Goal: Information Seeking & Learning: Learn about a topic

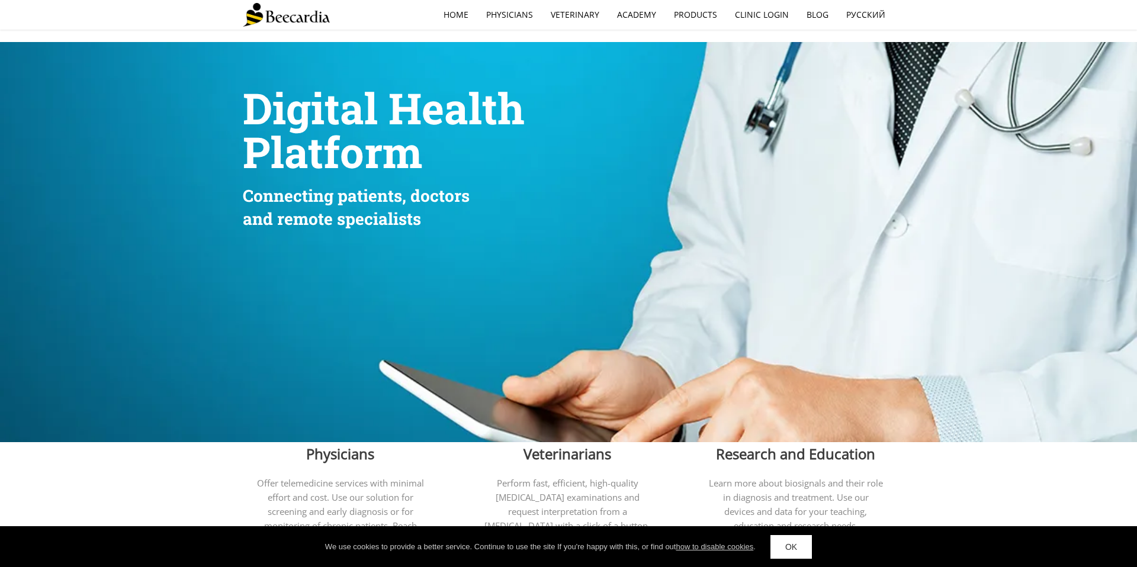
scroll to position [14, 0]
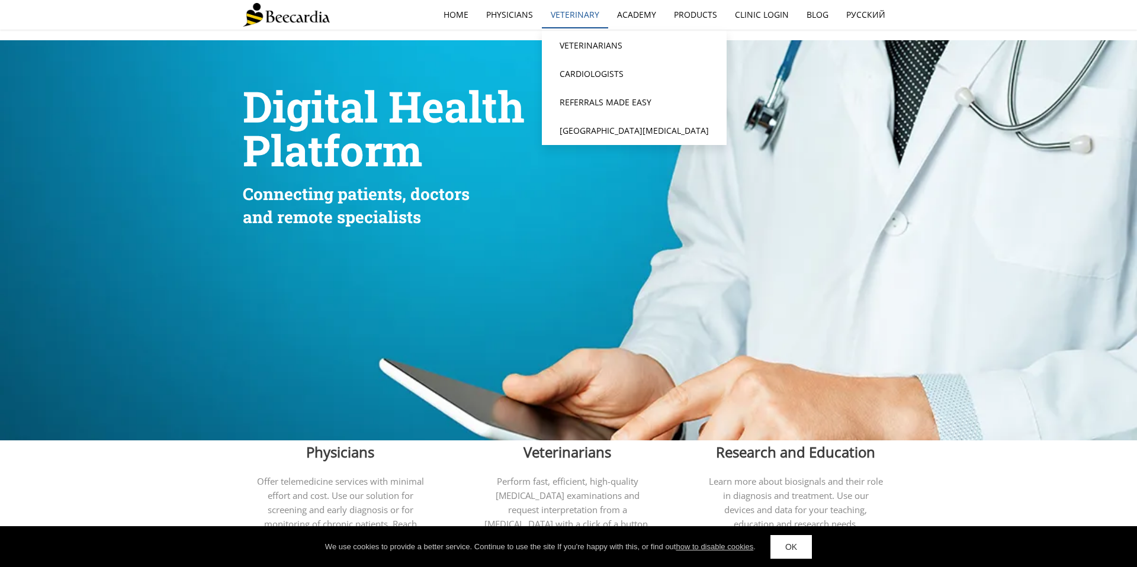
click at [539, 10] on link "Veterinary" at bounding box center [575, 14] width 66 height 27
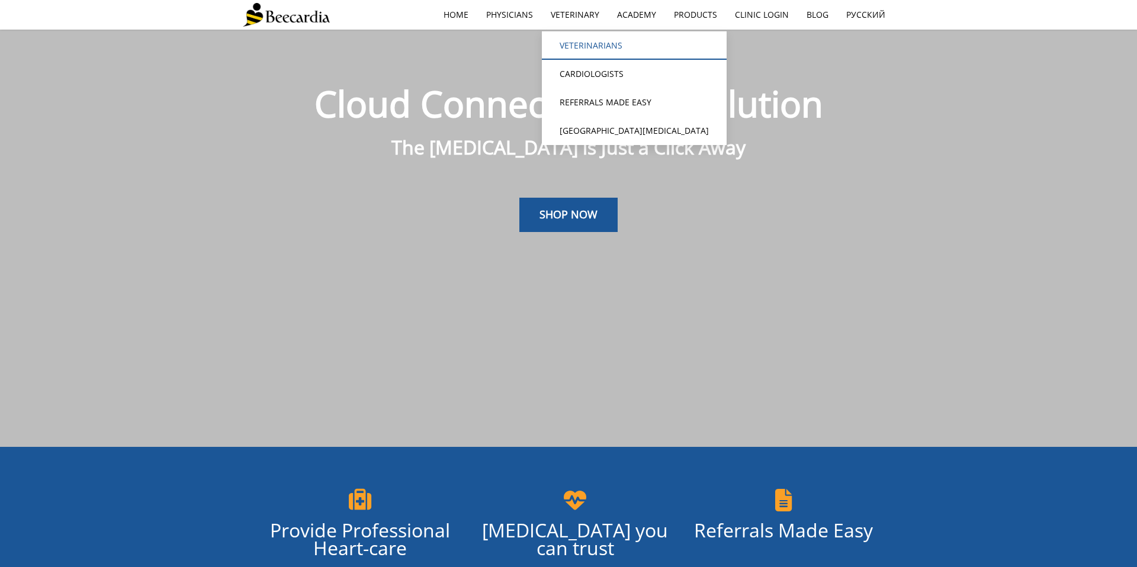
scroll to position [30, 0]
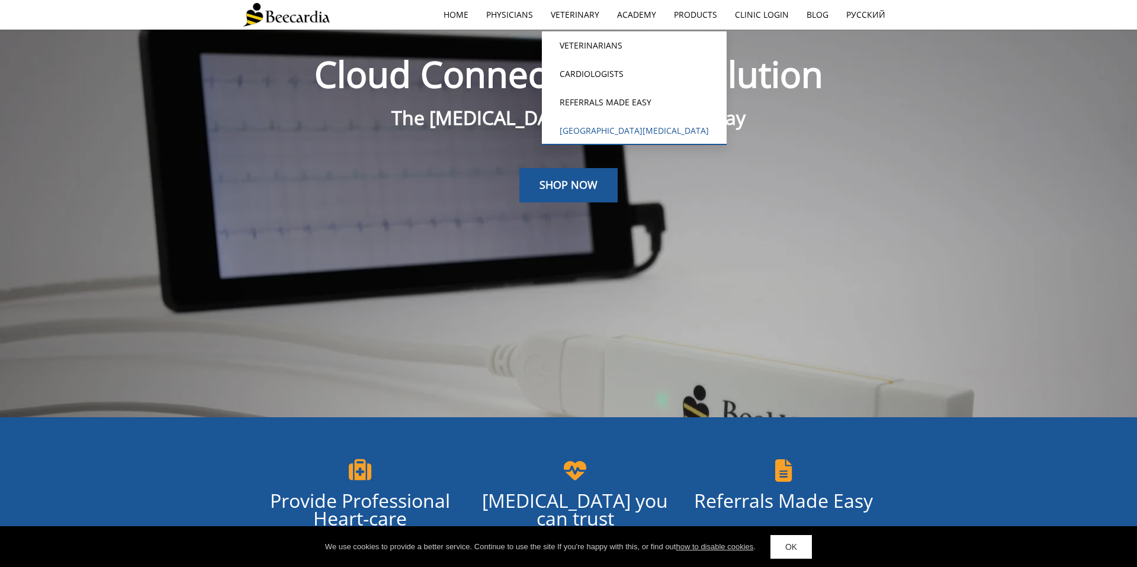
click at [594, 125] on link "[GEOGRAPHIC_DATA]" at bounding box center [634, 131] width 185 height 28
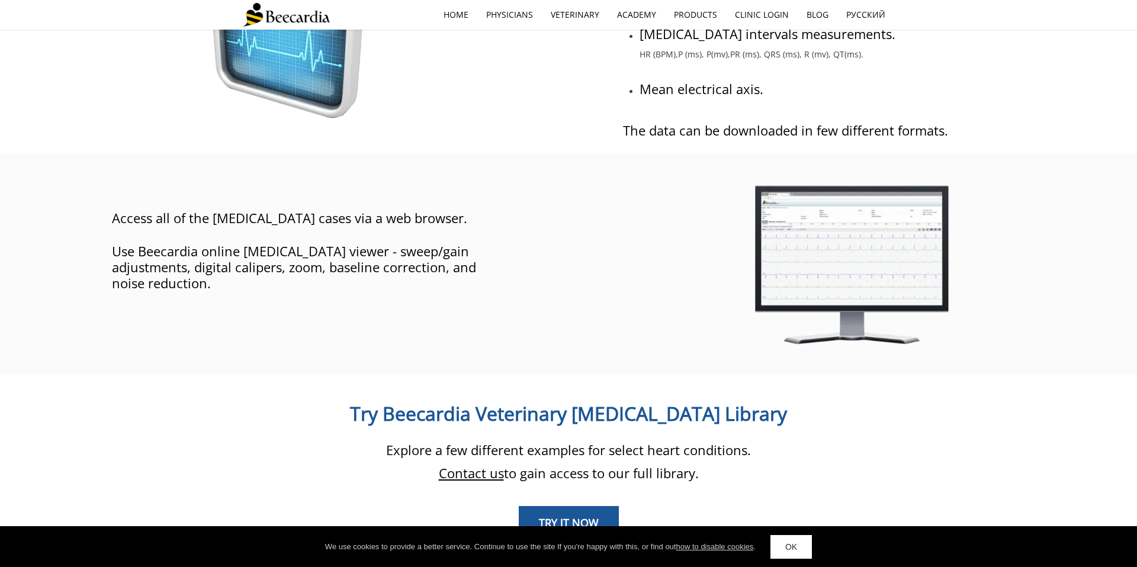
scroll to position [887, 0]
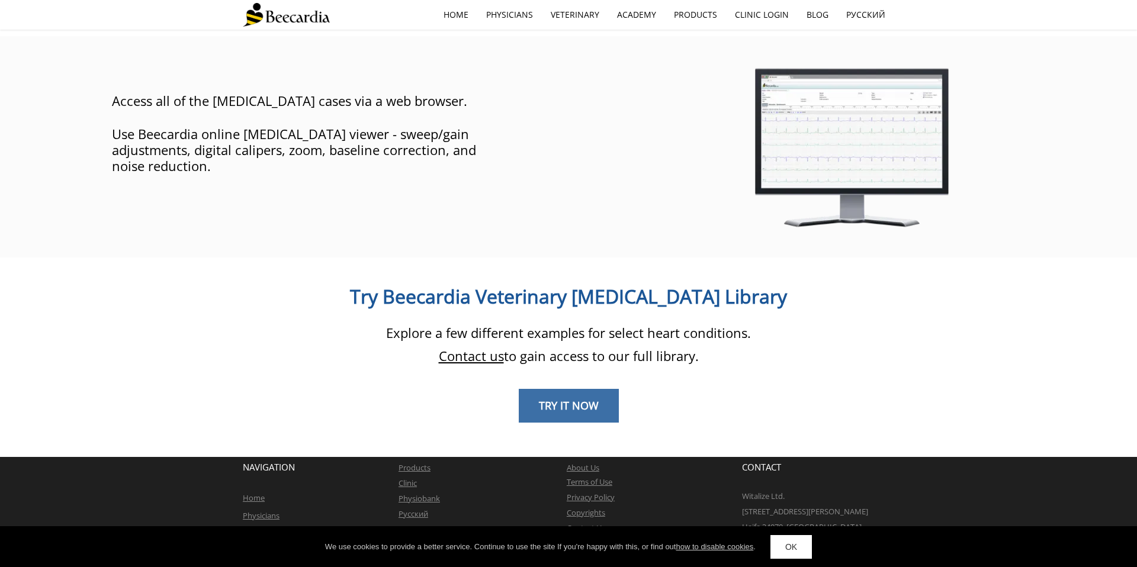
click at [566, 398] on span "TRY IT NOW" at bounding box center [569, 405] width 60 height 14
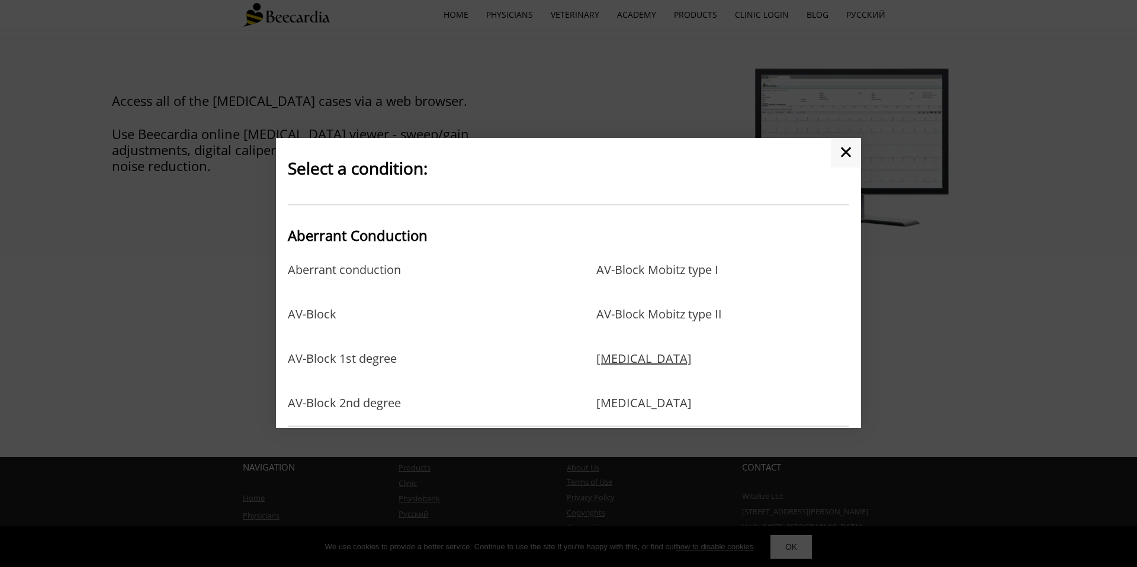
click at [661, 363] on link "Left bundle branch block" at bounding box center [643, 371] width 95 height 38
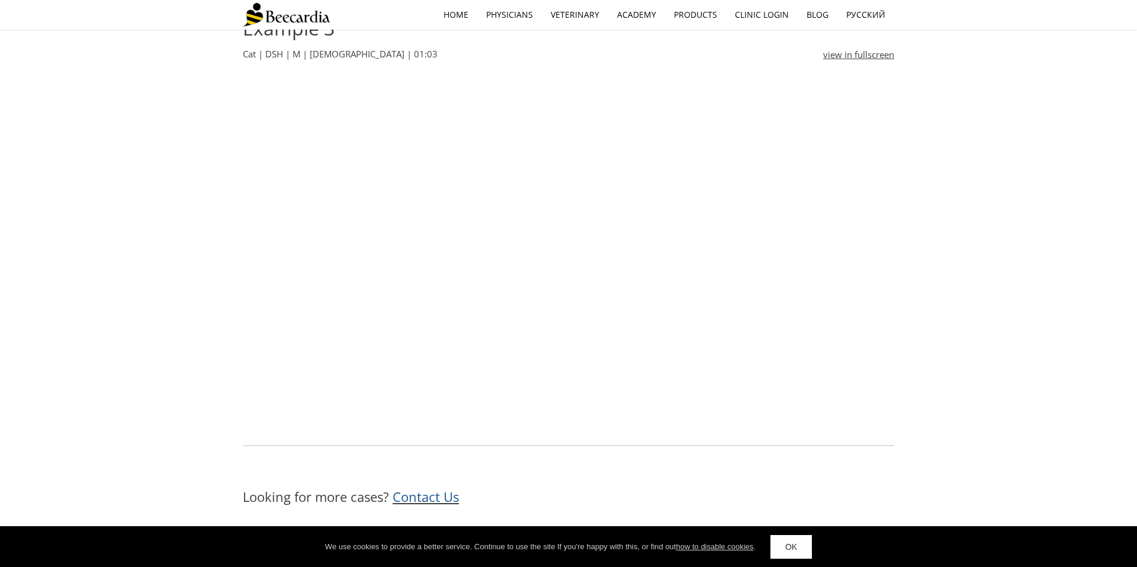
scroll to position [1387, 0]
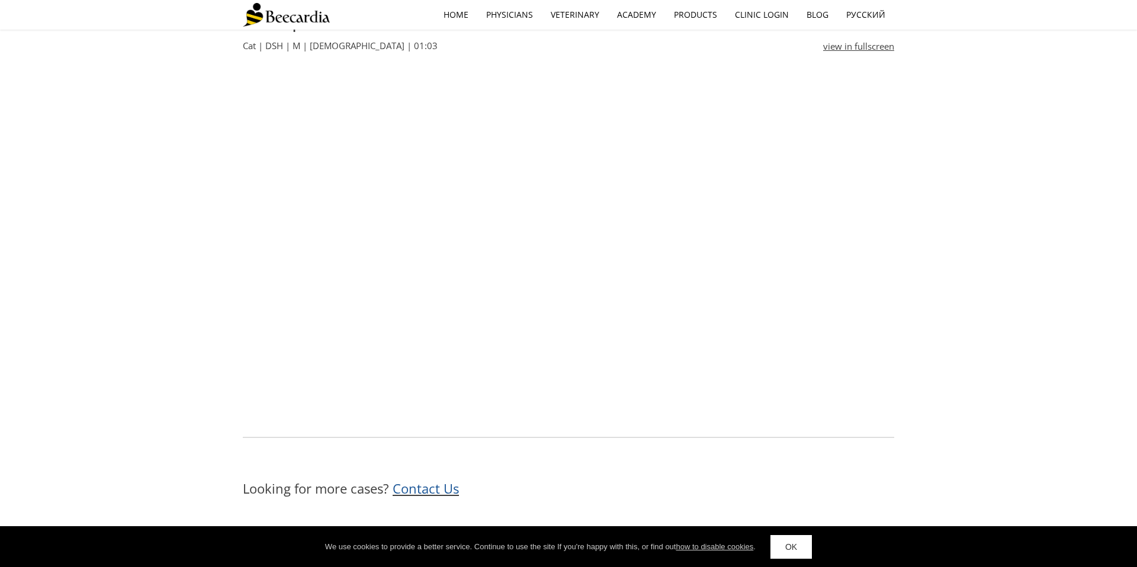
click at [446, 489] on span "Contact Us" at bounding box center [426, 489] width 66 height 18
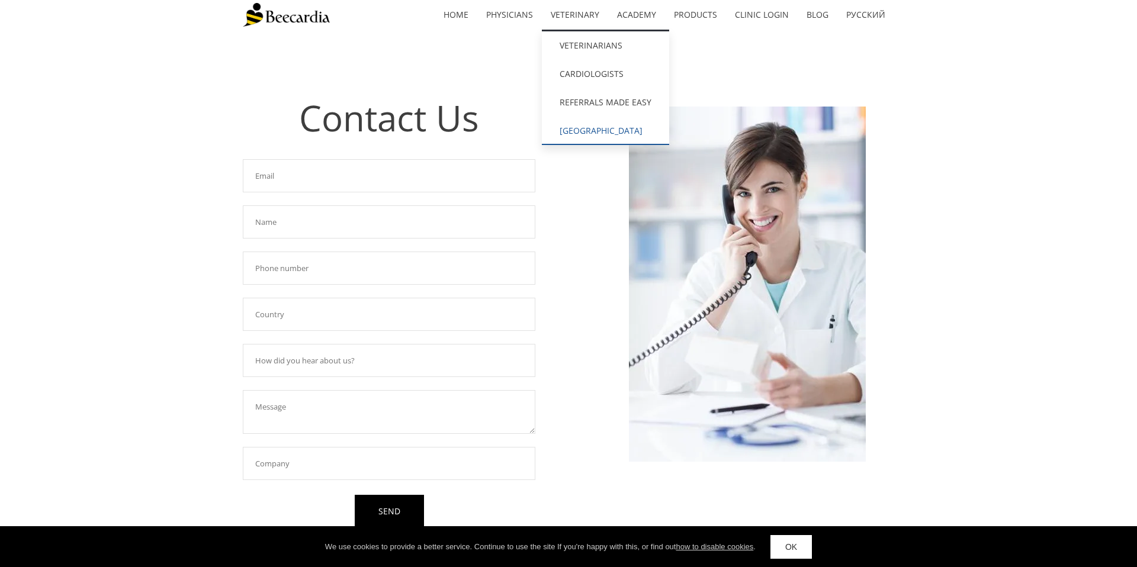
click at [596, 128] on link "[GEOGRAPHIC_DATA][MEDICAL_DATA]" at bounding box center [605, 131] width 127 height 28
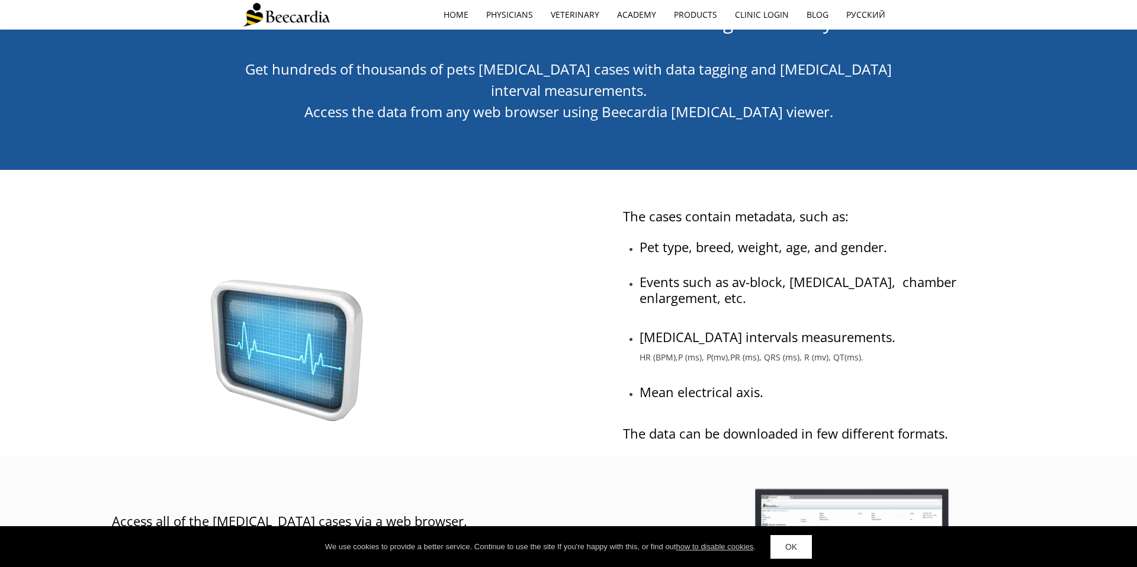
scroll to position [466, 0]
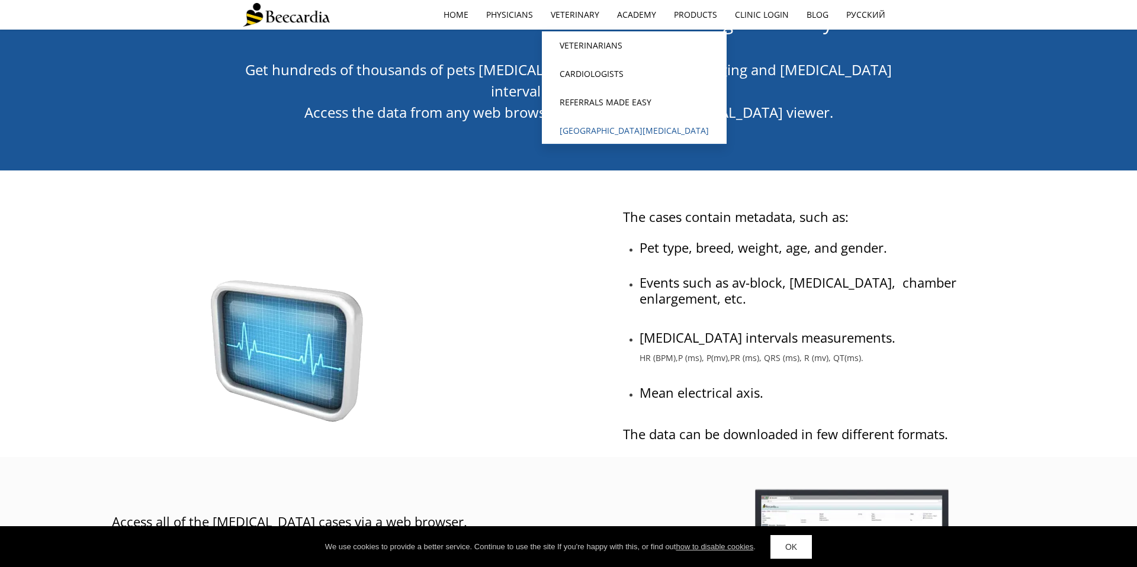
click at [584, 126] on link "[GEOGRAPHIC_DATA][MEDICAL_DATA]" at bounding box center [634, 131] width 185 height 28
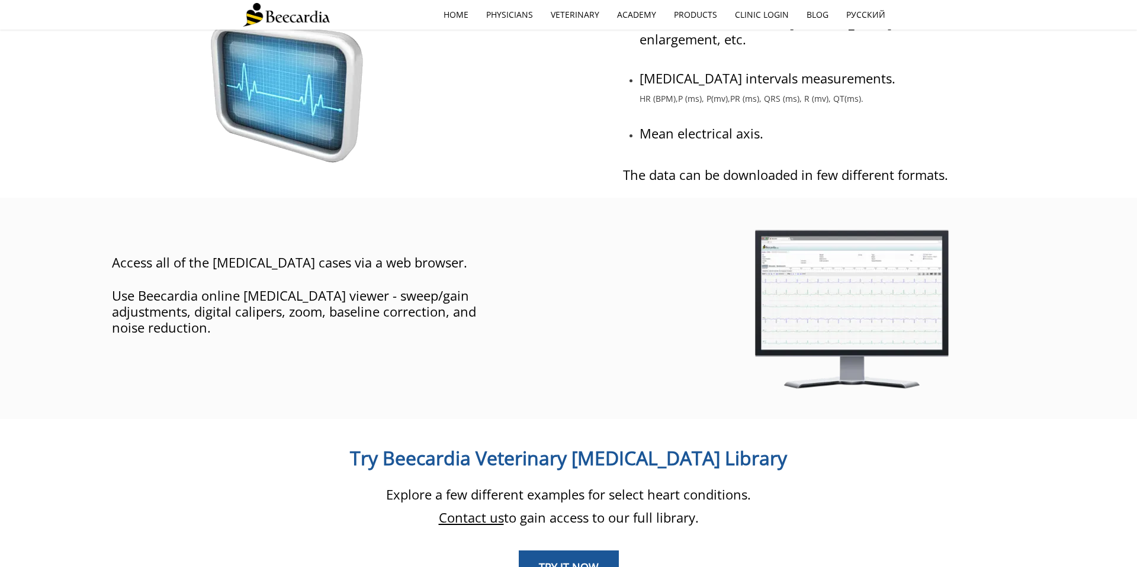
scroll to position [825, 0]
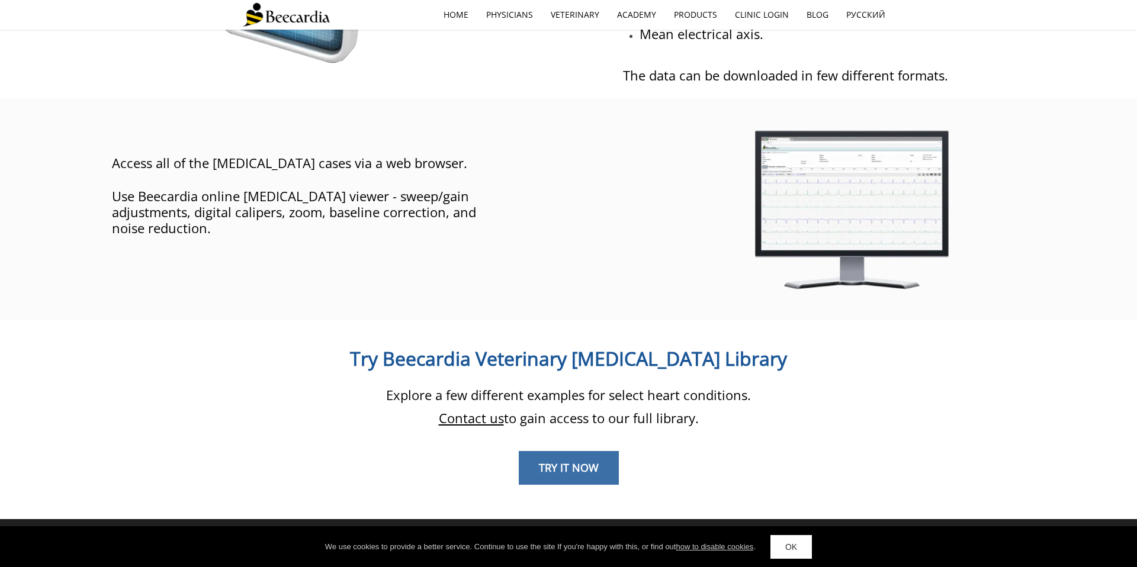
click at [586, 461] on span "TRY IT NOW" at bounding box center [569, 468] width 60 height 14
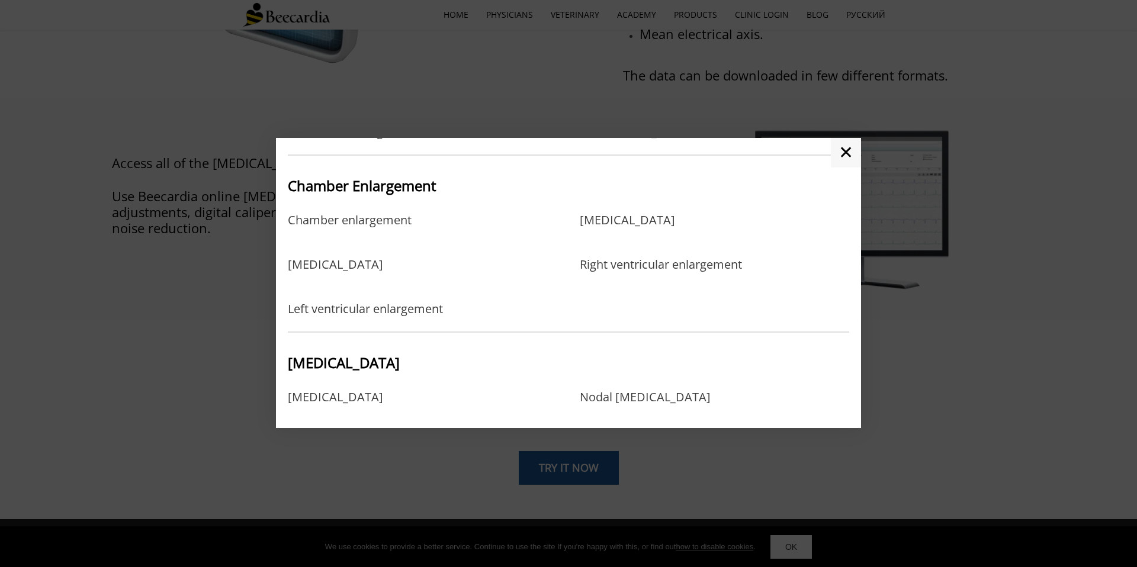
scroll to position [270, 0]
click at [596, 223] on link "Right atrial enlargement" at bounding box center [627, 233] width 95 height 38
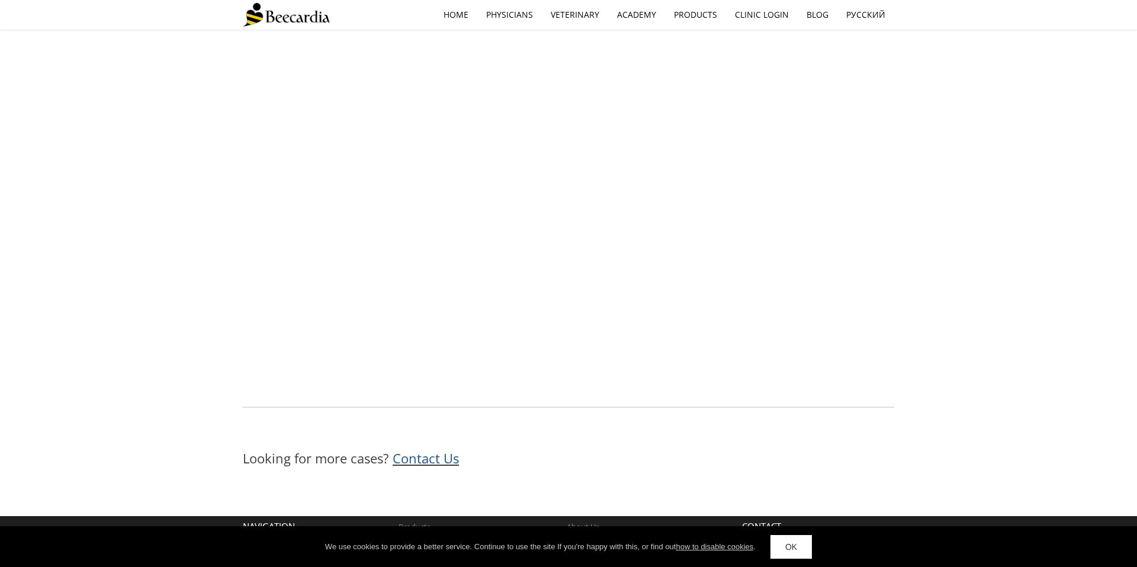
scroll to position [927, 0]
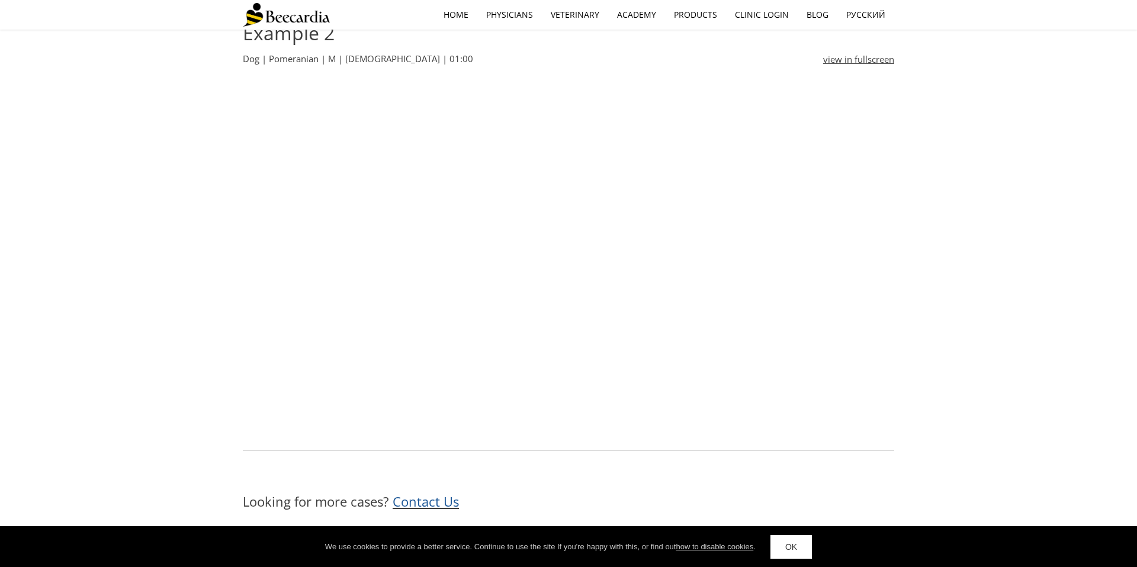
click at [677, 488] on div "Looking for more cases? Contact Us" at bounding box center [568, 501] width 651 height 27
click at [154, 197] on div "Example 1 Dog | Chocolate Lab | M | 30.0 kg | 2 years old | 00:33 view in fulls…" at bounding box center [568, 16] width 1137 height 934
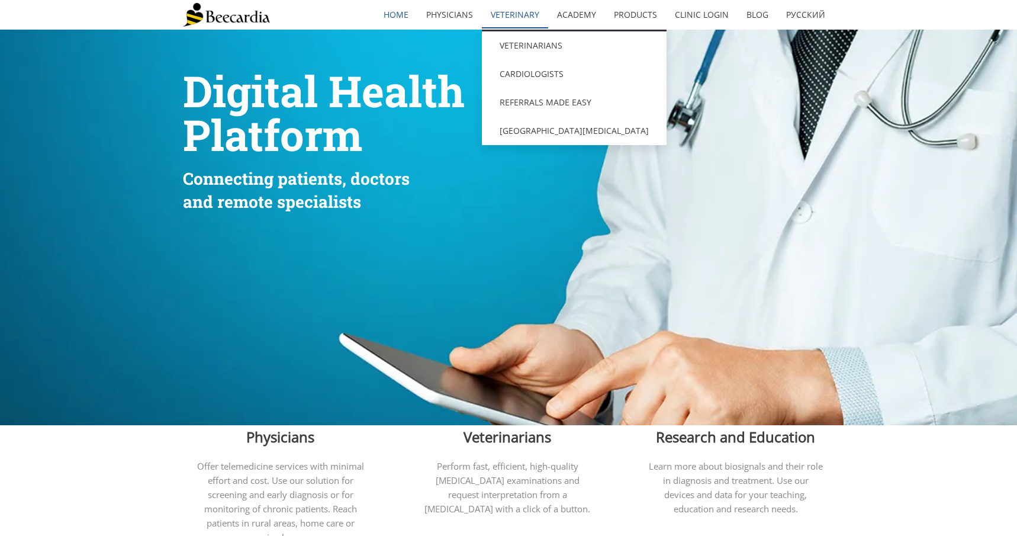
click at [517, 10] on link "Veterinary" at bounding box center [515, 14] width 66 height 27
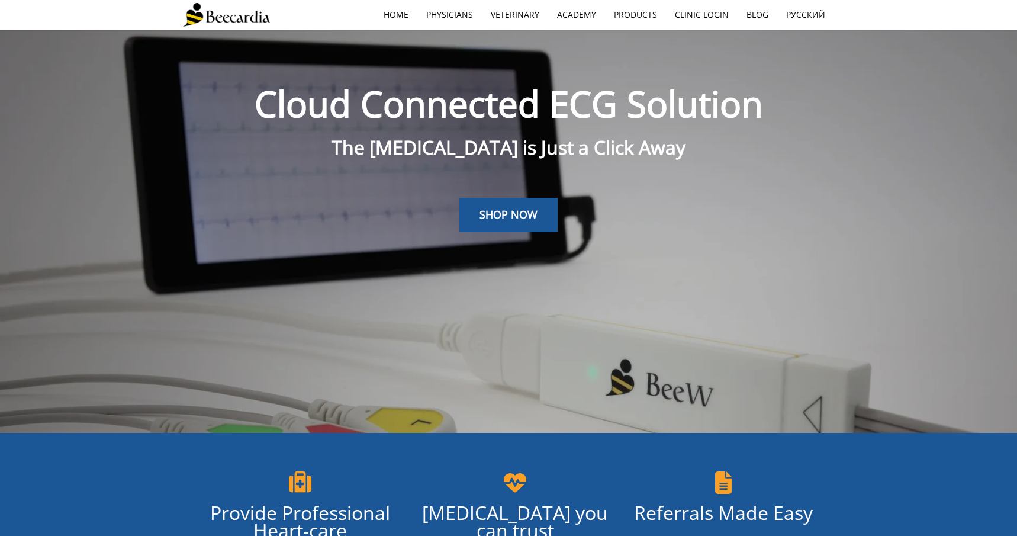
scroll to position [30, 0]
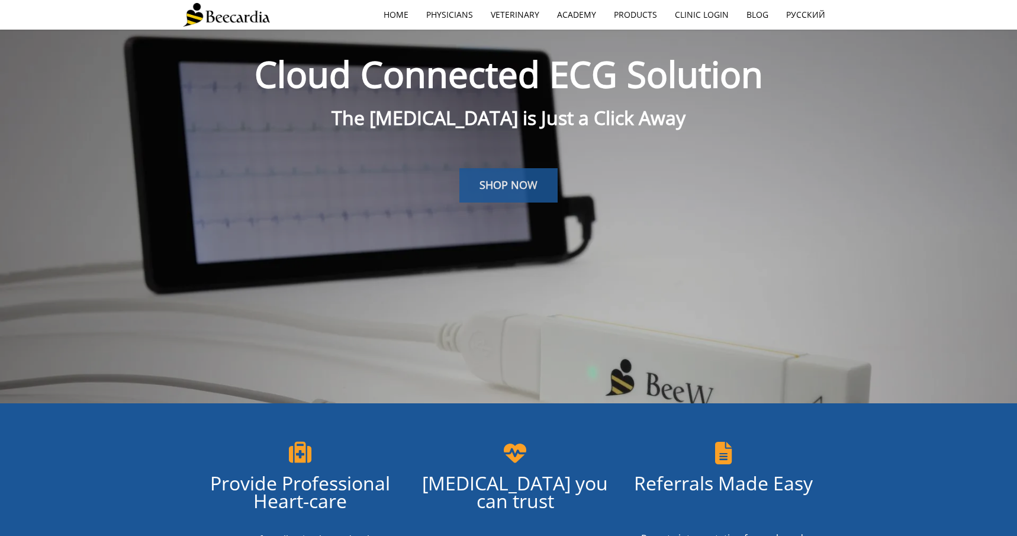
click at [521, 188] on span "SHOP NOW" at bounding box center [509, 185] width 58 height 14
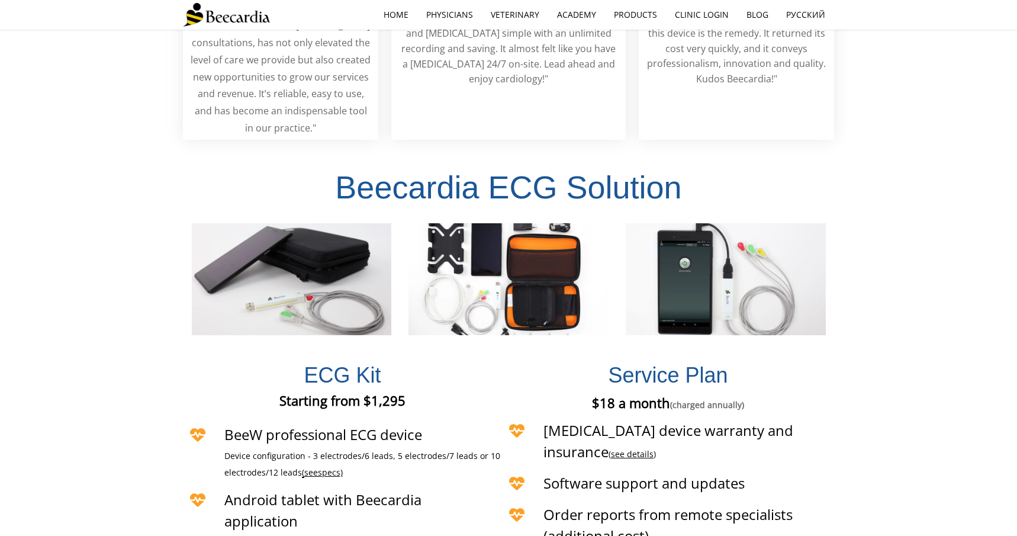
scroll to position [2526, 0]
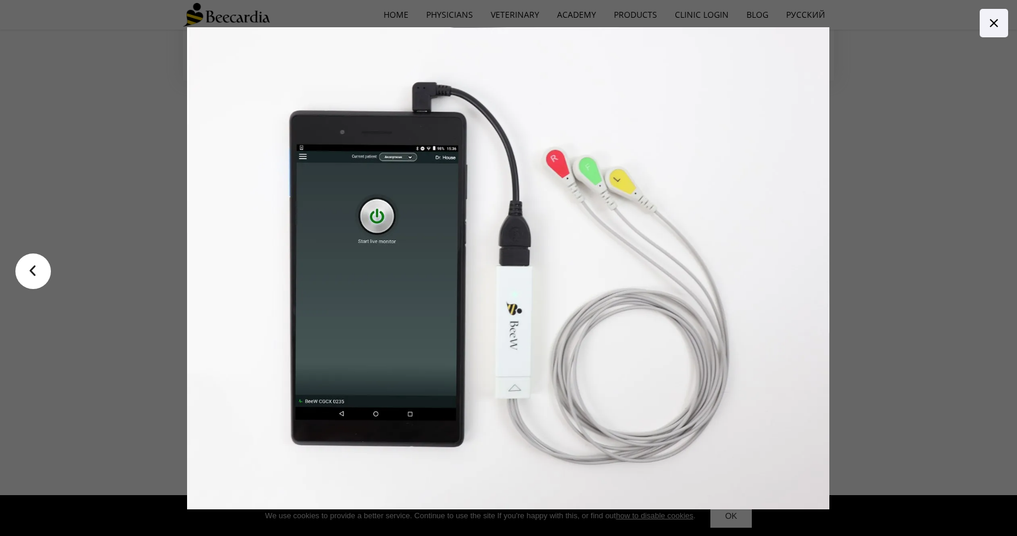
click at [24, 271] on link "<" at bounding box center [33, 271] width 36 height 36
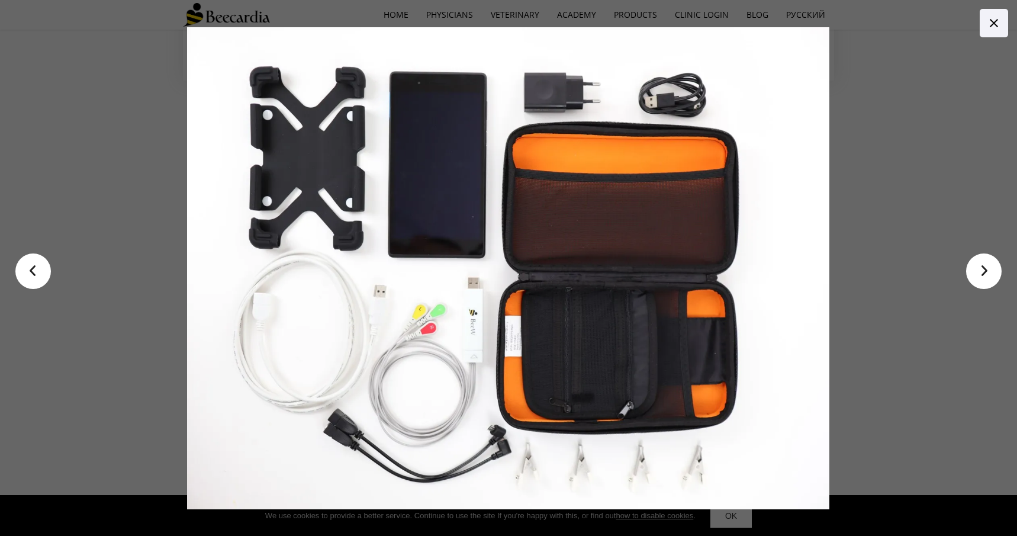
click at [996, 269] on link ">" at bounding box center [984, 271] width 36 height 36
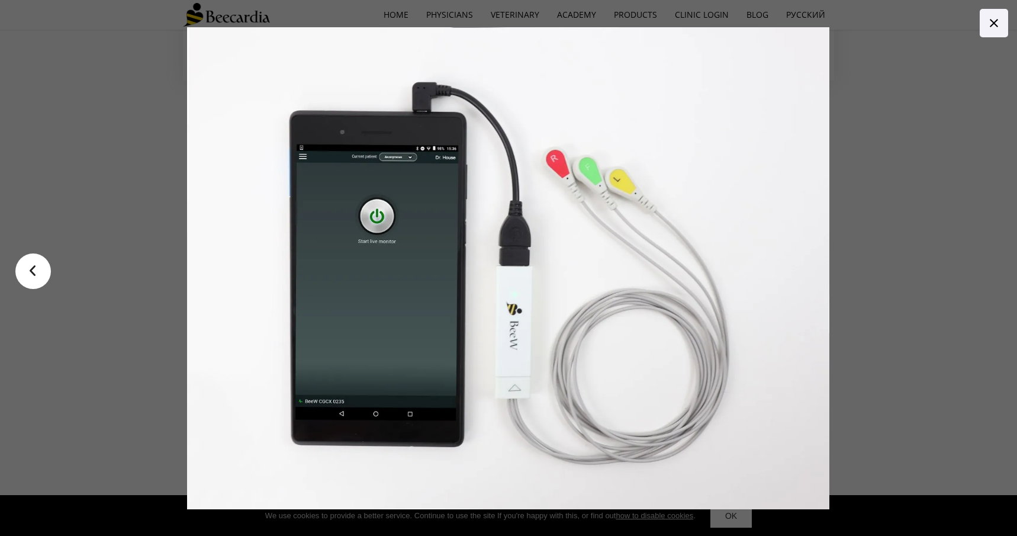
click at [38, 270] on link "<" at bounding box center [33, 271] width 36 height 36
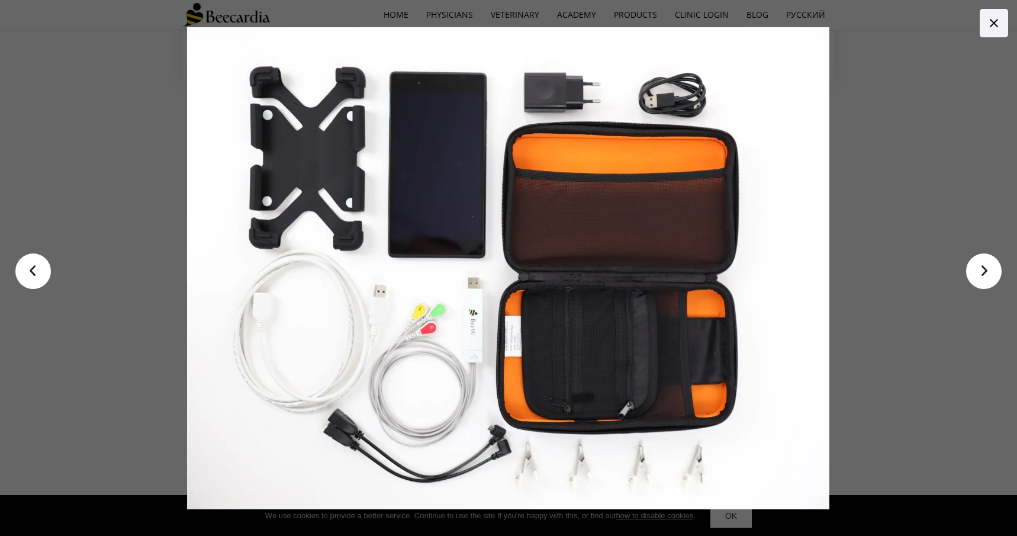
click at [44, 268] on link "<" at bounding box center [33, 271] width 36 height 36
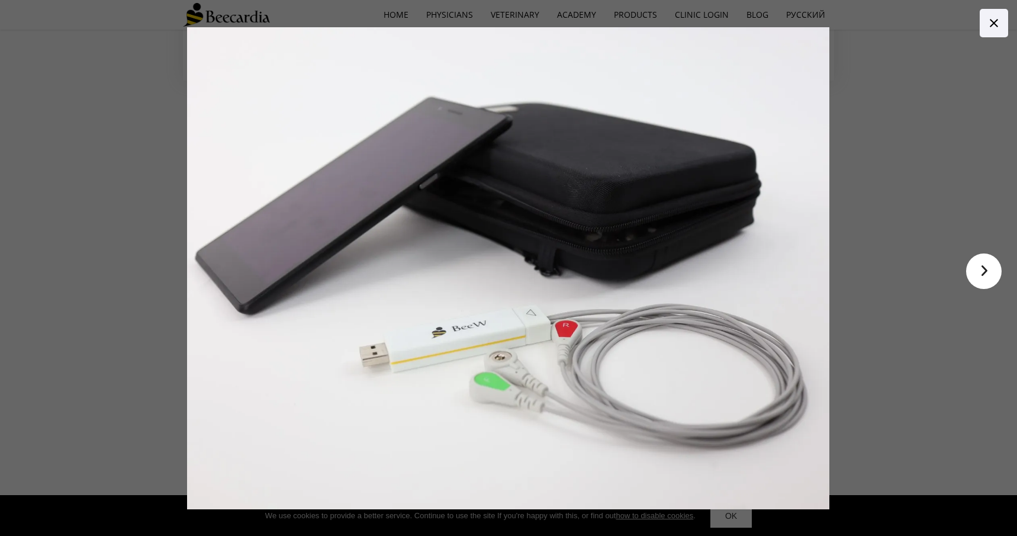
click at [987, 269] on link ">" at bounding box center [984, 271] width 36 height 36
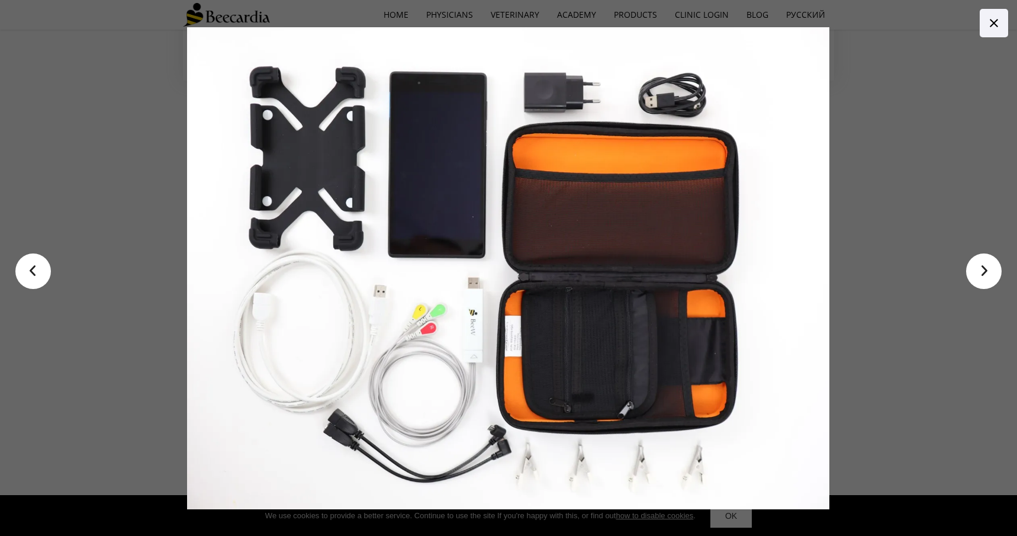
click at [987, 269] on link ">" at bounding box center [984, 271] width 36 height 36
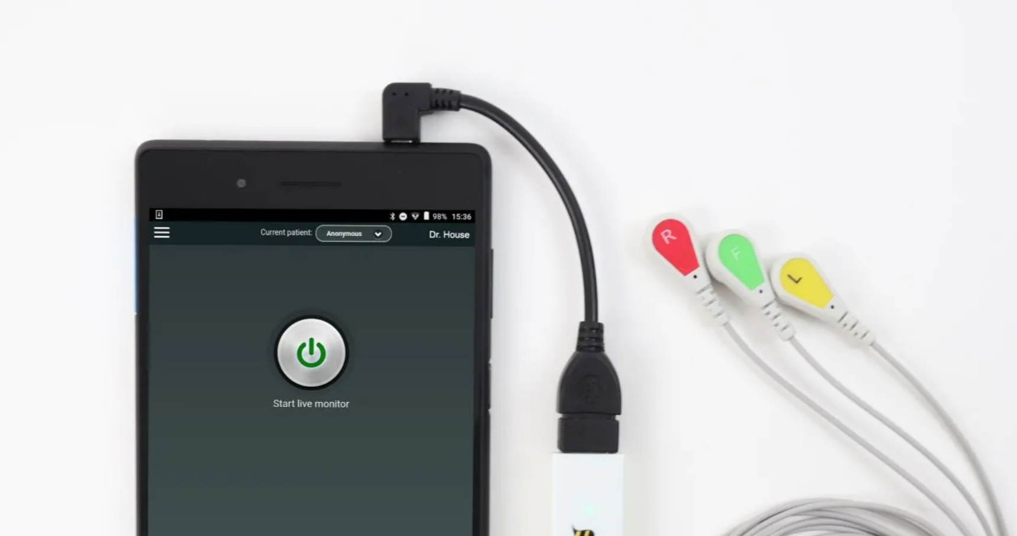
click at [430, 160] on img at bounding box center [508, 268] width 642 height 482
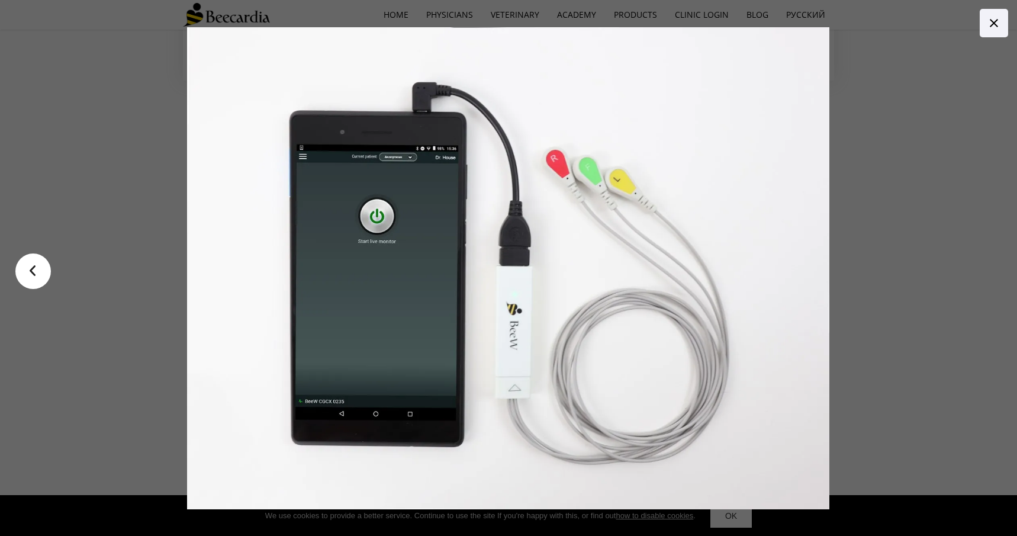
click at [174, 214] on div at bounding box center [508, 268] width 915 height 536
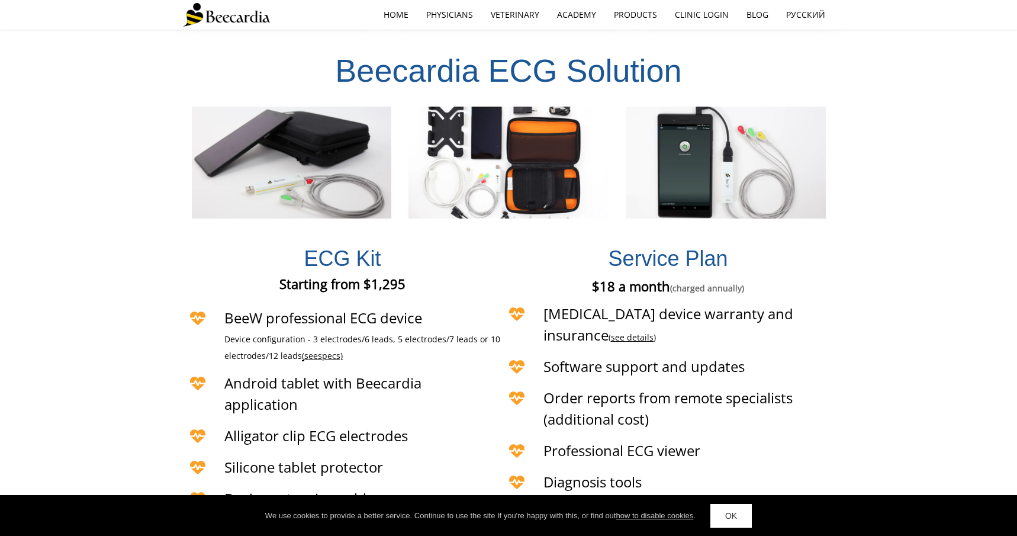
scroll to position [2585, 0]
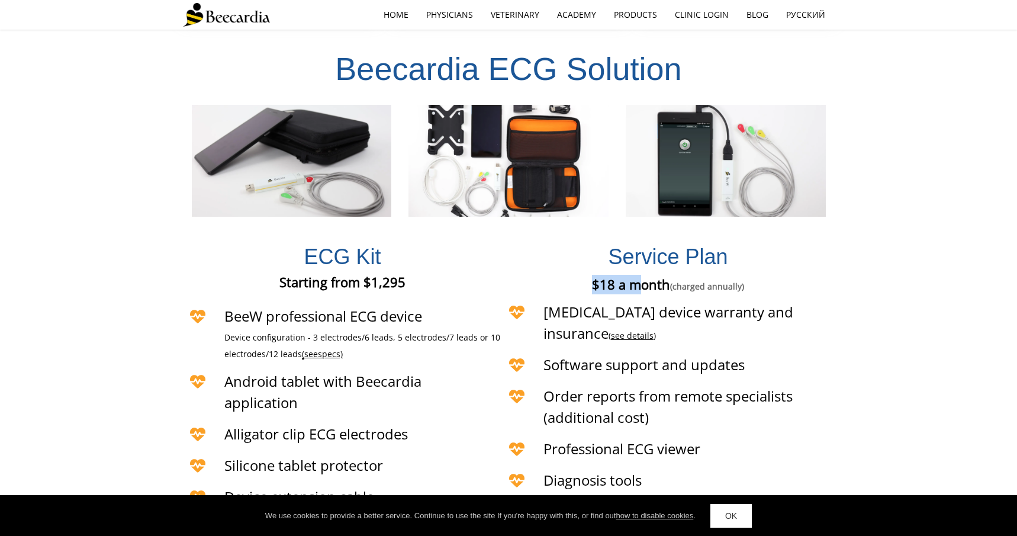
drag, startPoint x: 642, startPoint y: 232, endPoint x: 593, endPoint y: 233, distance: 48.6
click at [593, 275] on span "$18 a month (charged annually)" at bounding box center [668, 284] width 152 height 18
drag, startPoint x: 593, startPoint y: 233, endPoint x: 804, endPoint y: 231, distance: 210.8
click at [804, 272] on div "$18 a month (charged annually)" at bounding box center [668, 284] width 332 height 25
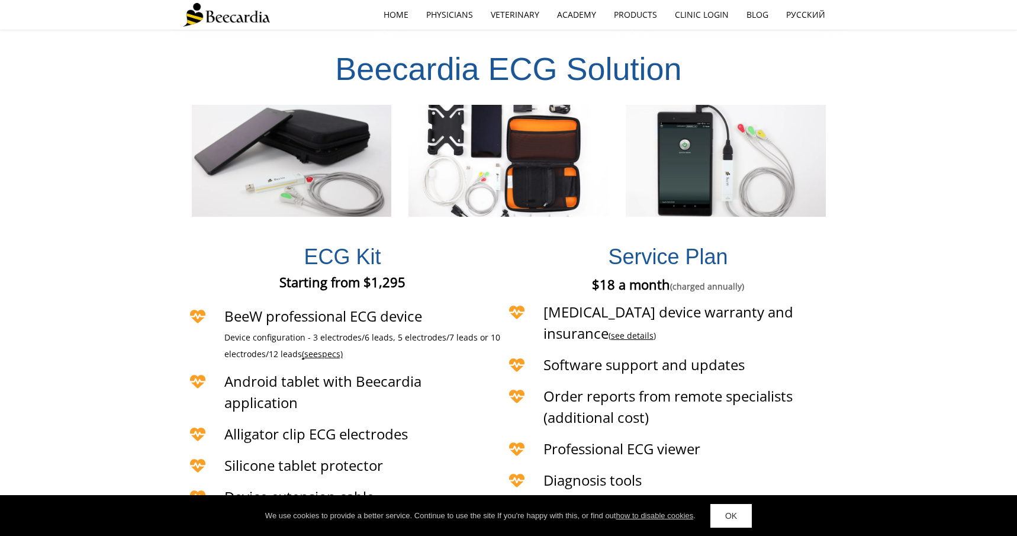
click at [784, 275] on p "$18 a month (charged annually)" at bounding box center [668, 285] width 266 height 20
drag, startPoint x: 757, startPoint y: 233, endPoint x: 577, endPoint y: 241, distance: 180.1
click at [577, 275] on p "$18 a month (charged annually)" at bounding box center [668, 285] width 266 height 20
click at [387, 273] on span "Starting from $1,295" at bounding box center [342, 282] width 126 height 18
drag, startPoint x: 415, startPoint y: 234, endPoint x: 259, endPoint y: 213, distance: 157.2
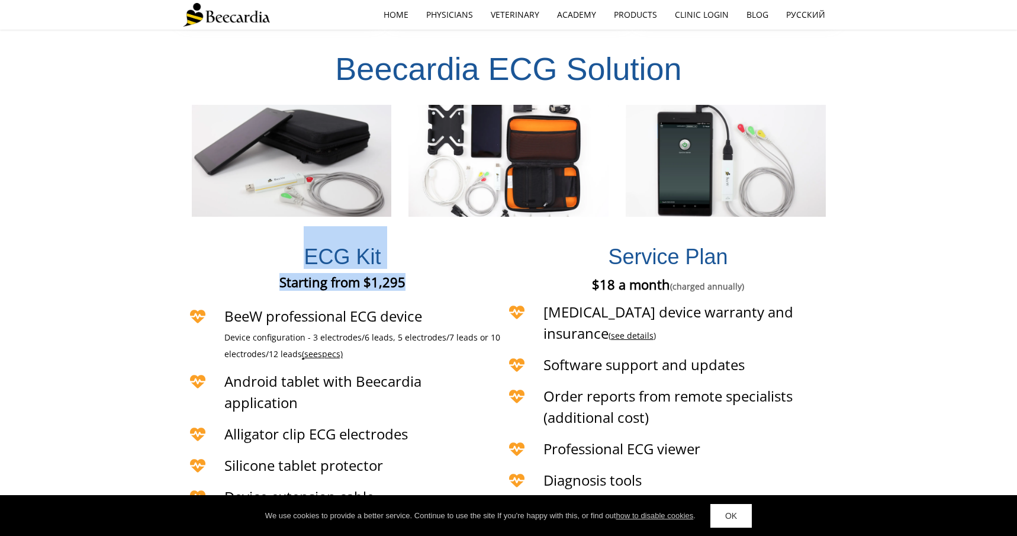
click at [259, 223] on div "ECG Kit Starting from $1,295 Starting from €1,295 Starting from £1,295 BeeW pro…" at bounding box center [342, 391] width 319 height 336
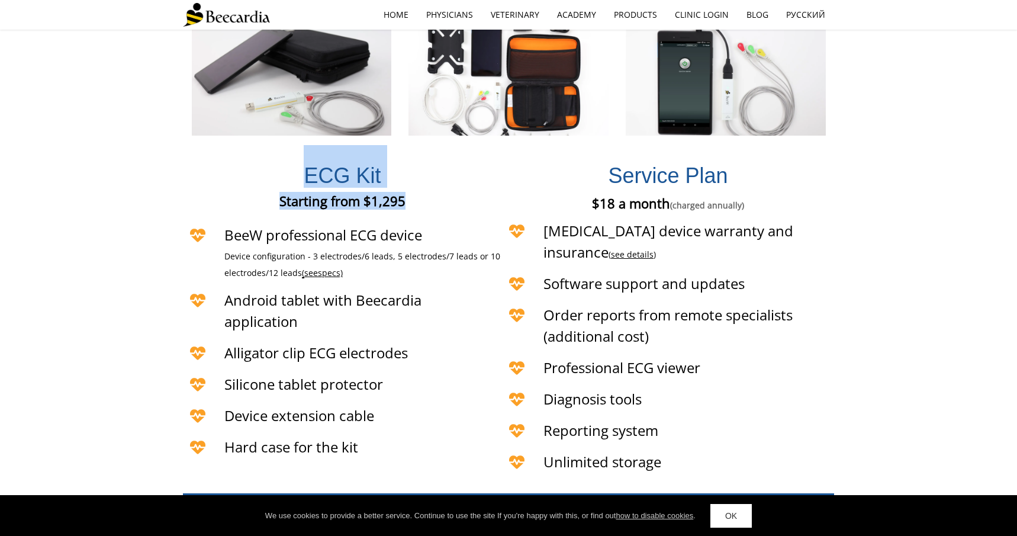
scroll to position [2669, 0]
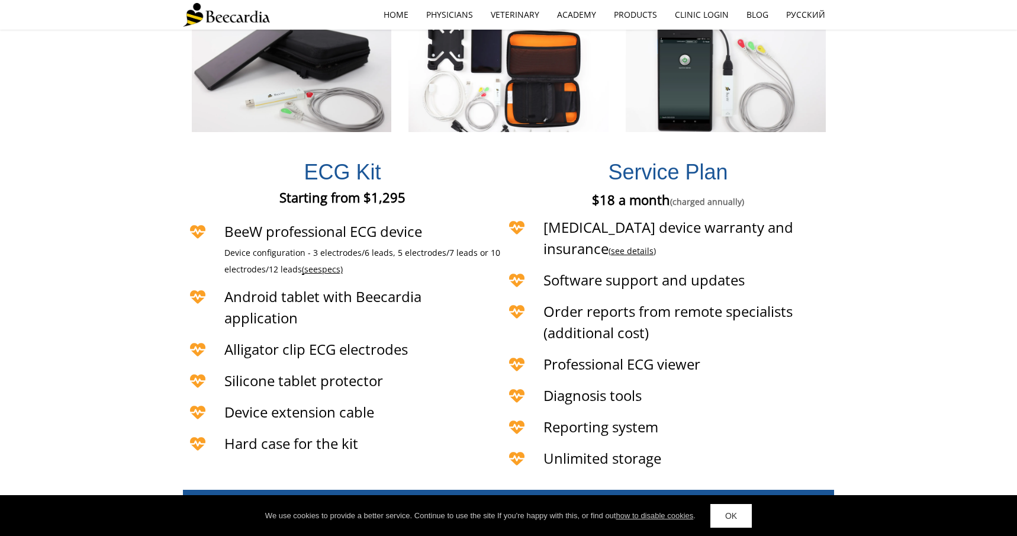
click at [606, 385] on span "Diagnosis tools" at bounding box center [592, 395] width 98 height 20
click at [754, 381] on header "Diagnosis tools" at bounding box center [651, 393] width 299 height 25
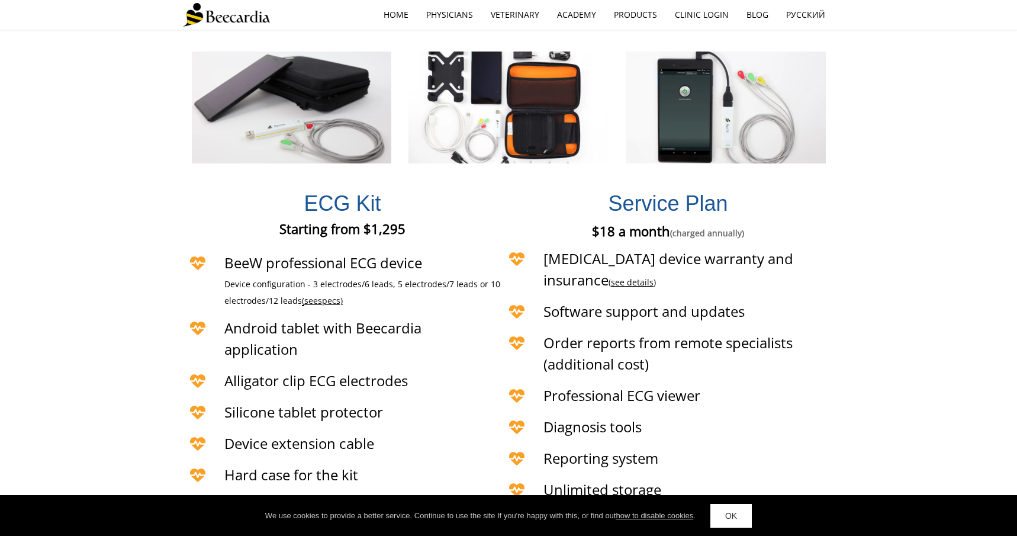
scroll to position [2639, 0]
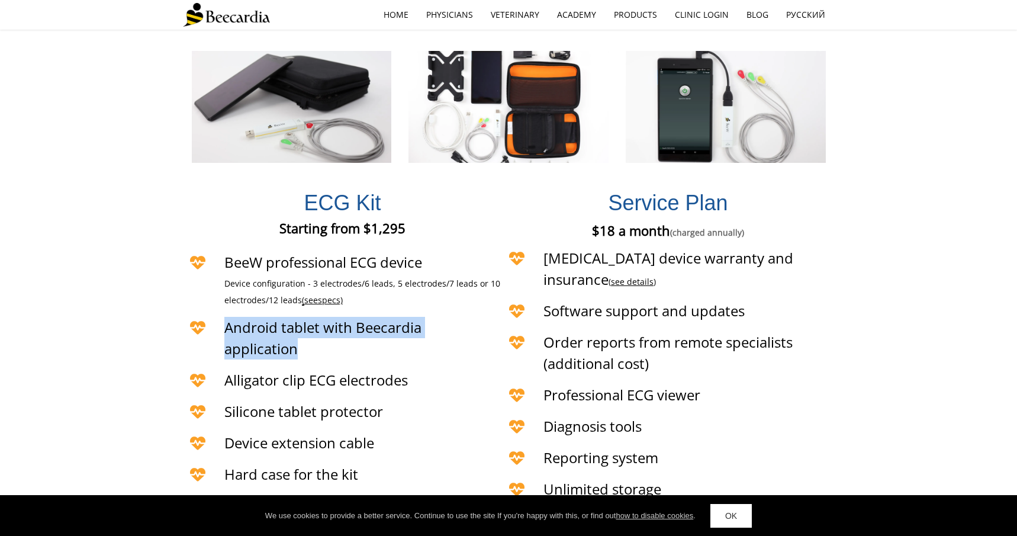
drag, startPoint x: 305, startPoint y: 297, endPoint x: 207, endPoint y: 282, distance: 99.4
click at [207, 313] on div "Android tablet with Beecardia application" at bounding box center [318, 339] width 271 height 53
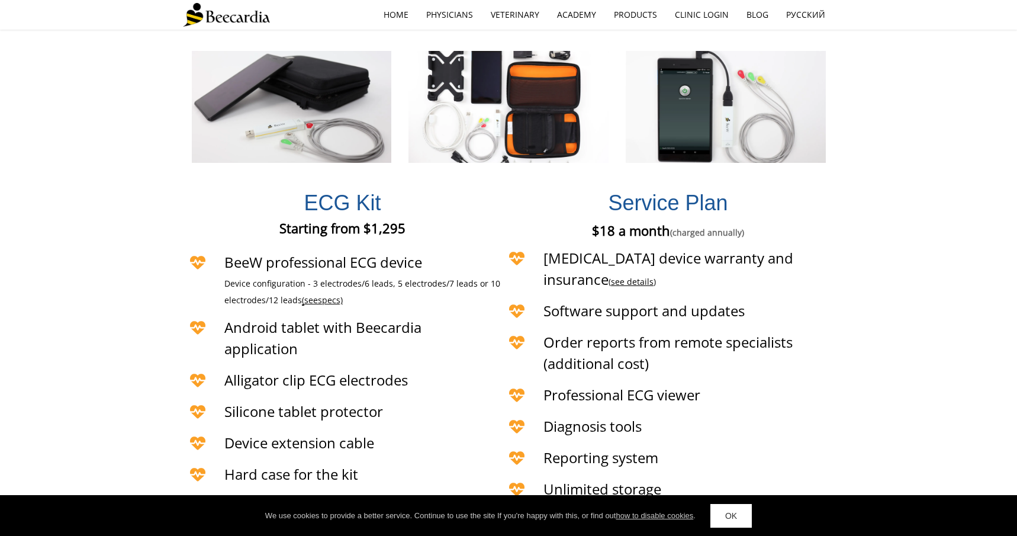
click at [162, 298] on div "ECG Kit Starting from $1,295 Starting from €1,295 Starting from £1,295 BeeW pro…" at bounding box center [508, 340] width 1017 height 342
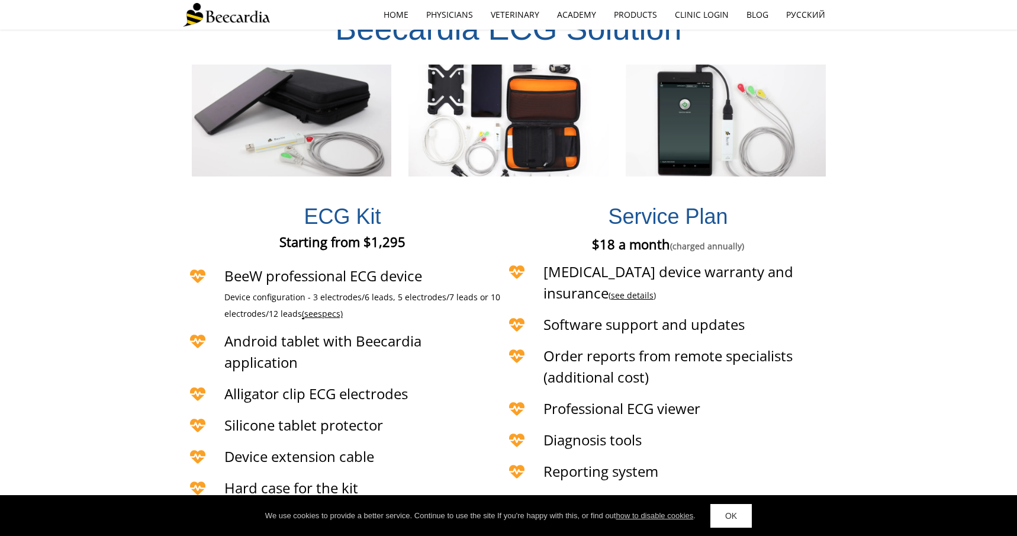
scroll to position [2647, 0]
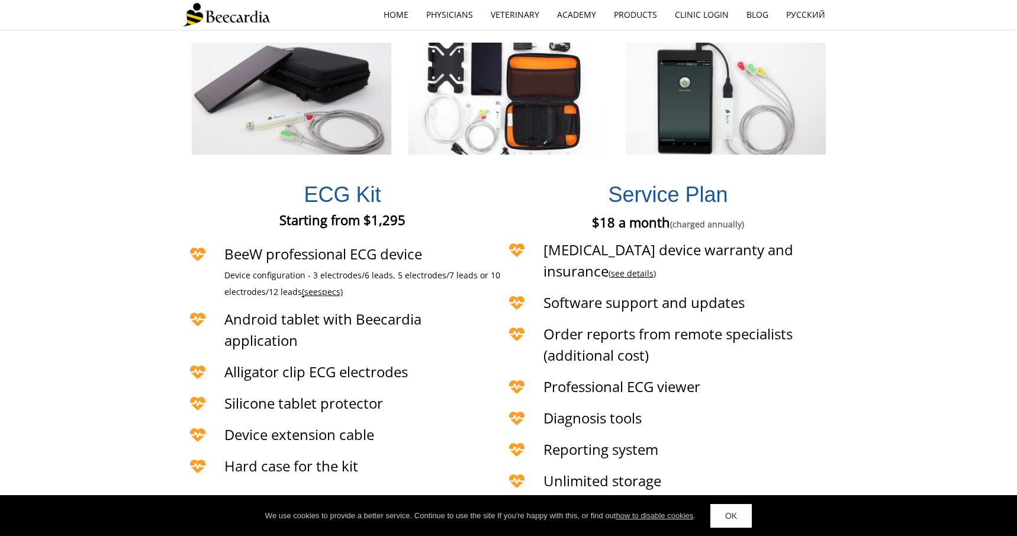
click at [316, 286] on span "see" at bounding box center [311, 291] width 14 height 11
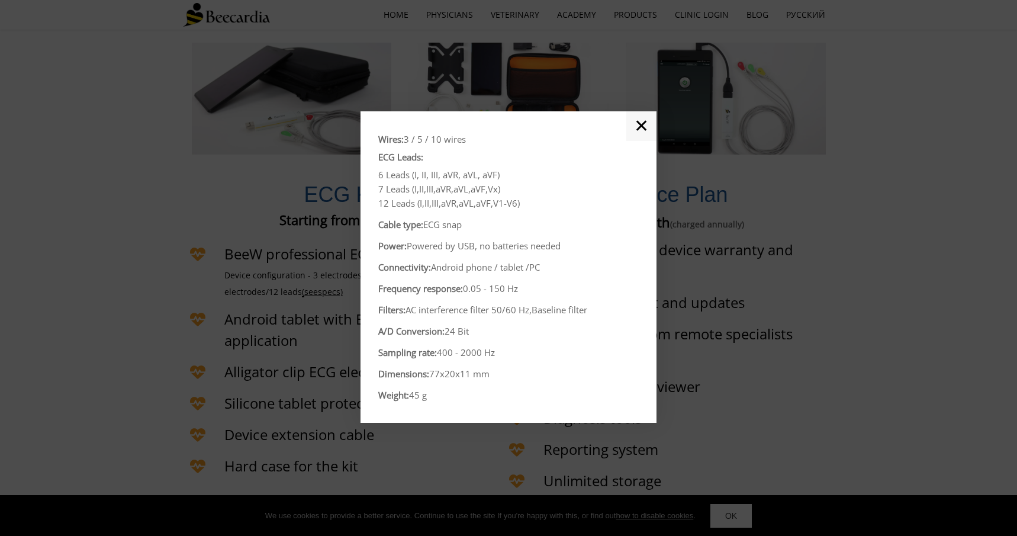
click at [323, 242] on div at bounding box center [508, 268] width 1017 height 536
click at [637, 124] on link "✕" at bounding box center [641, 126] width 30 height 30
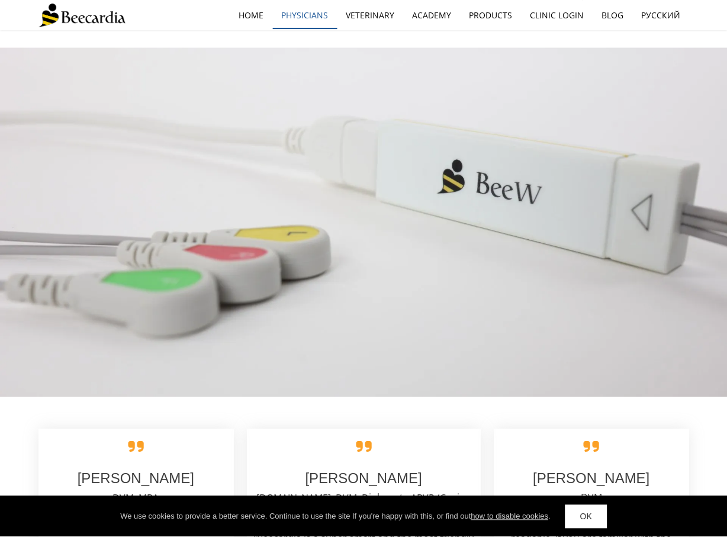
scroll to position [1720, 0]
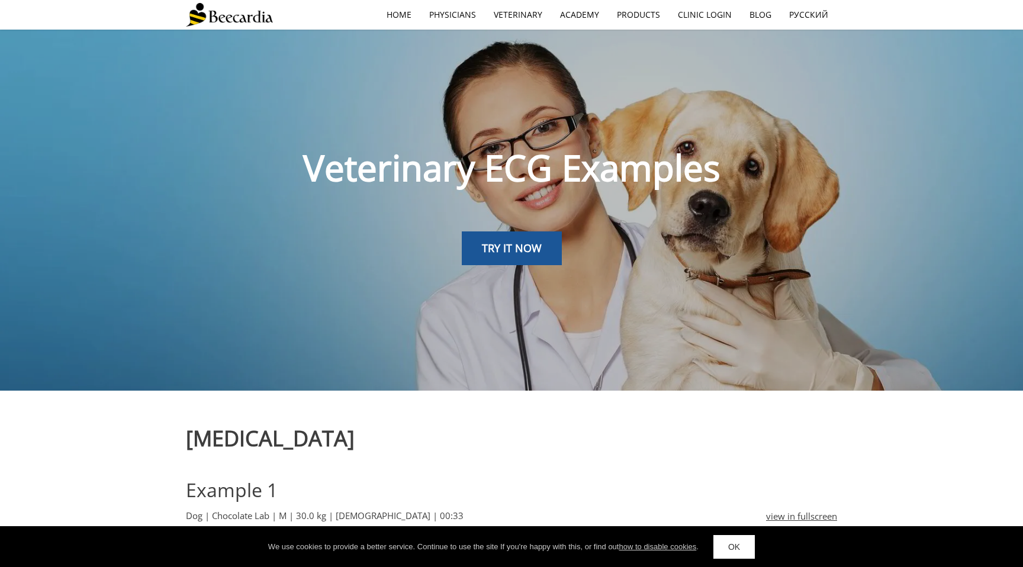
scroll to position [903, 0]
